Goal: Task Accomplishment & Management: Use online tool/utility

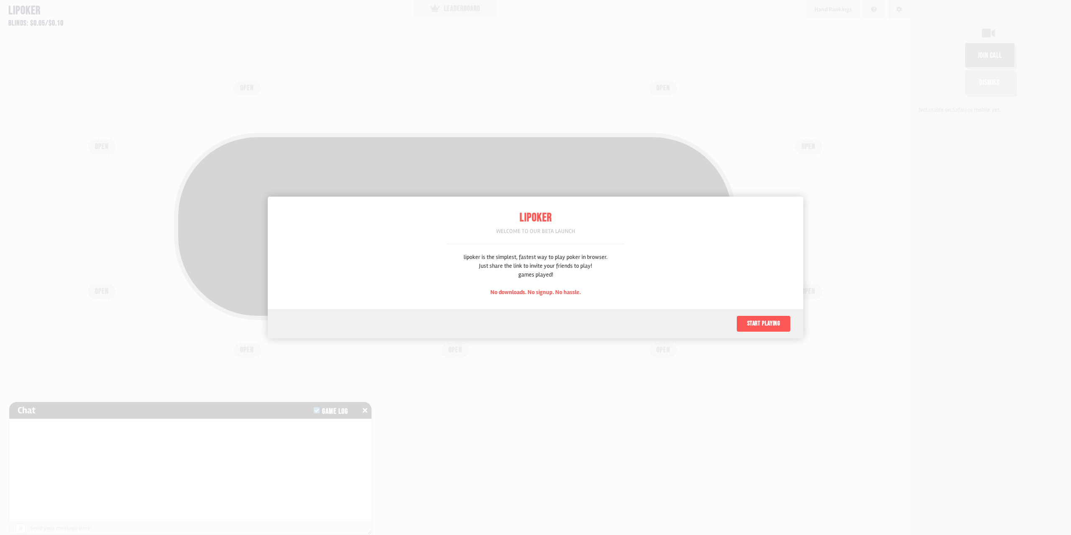
scroll to position [42, 0]
click at [771, 321] on button "Start playing" at bounding box center [764, 324] width 54 height 17
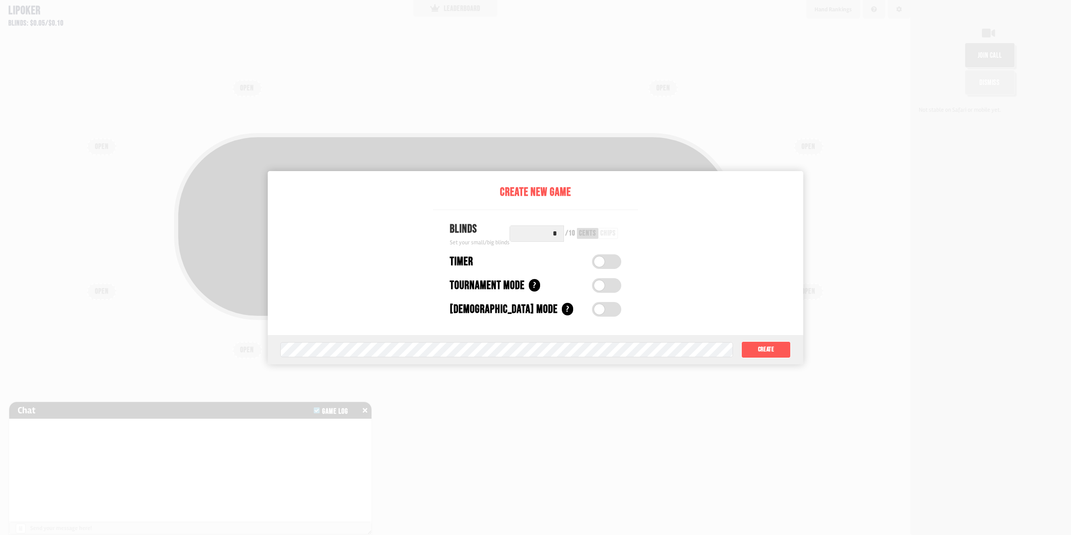
drag, startPoint x: 537, startPoint y: 229, endPoint x: 574, endPoint y: 234, distance: 37.5
click at [574, 234] on div "* / 10 cents chips" at bounding box center [566, 234] width 112 height 16
click at [606, 234] on div "chips" at bounding box center [608, 234] width 15 height 8
click at [588, 233] on div "cents" at bounding box center [587, 234] width 17 height 8
drag, startPoint x: 552, startPoint y: 233, endPoint x: 576, endPoint y: 236, distance: 24.8
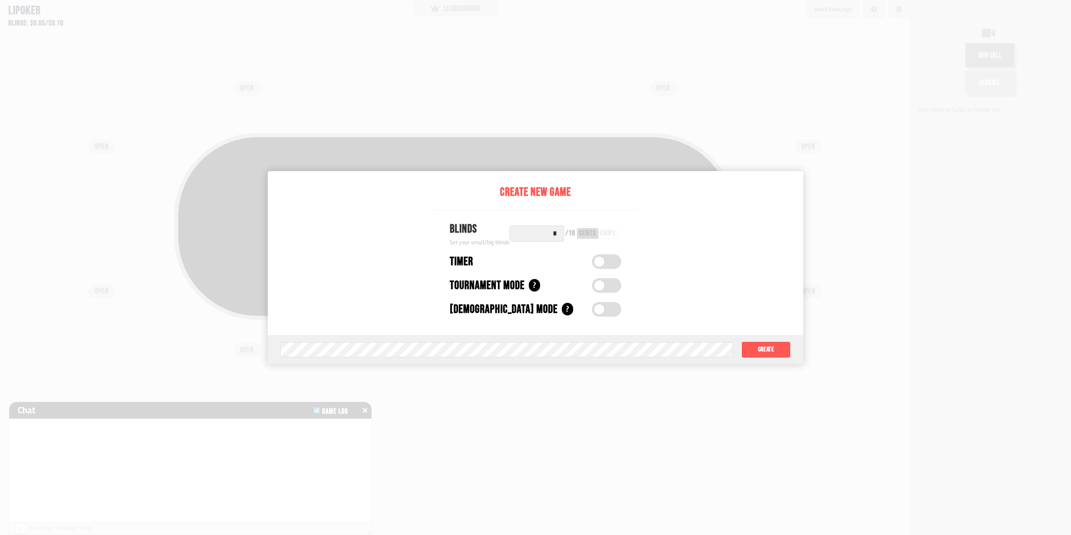
click at [576, 236] on div "* / 10 cents chips" at bounding box center [566, 234] width 112 height 16
type input "*"
click at [605, 237] on div "chips" at bounding box center [606, 234] width 15 height 8
click at [606, 310] on label at bounding box center [605, 309] width 29 height 15
click at [765, 350] on button "Create" at bounding box center [766, 349] width 49 height 17
